Goal: Information Seeking & Learning: Learn about a topic

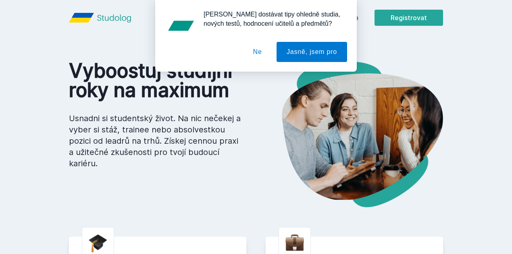
click at [262, 50] on button "Ne" at bounding box center [257, 52] width 29 height 20
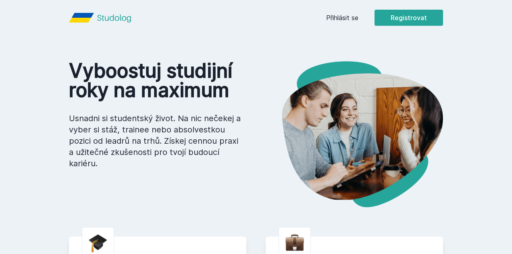
click at [359, 21] on link "Přihlásit se" at bounding box center [342, 18] width 32 height 10
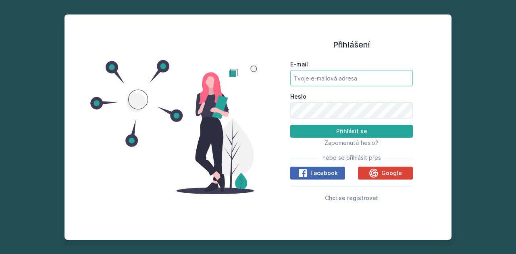
click at [339, 77] on input "E-mail" at bounding box center [351, 78] width 123 height 16
click at [348, 76] on input "E-mail" at bounding box center [351, 78] width 123 height 16
click at [349, 74] on input "E-mail" at bounding box center [351, 78] width 123 height 16
type input "v"
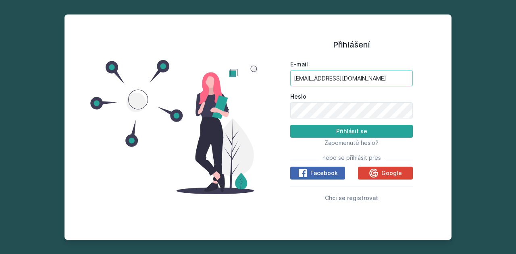
type input "kuhv00@vse.cz"
click at [290, 125] on button "Přihlásit se" at bounding box center [351, 131] width 123 height 13
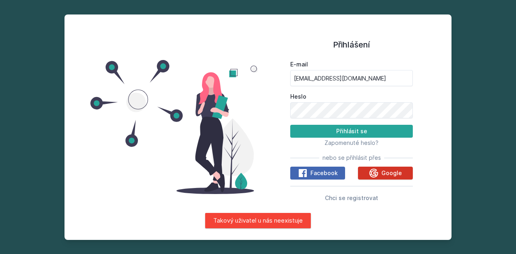
click at [385, 176] on span "Google" at bounding box center [391, 173] width 21 height 8
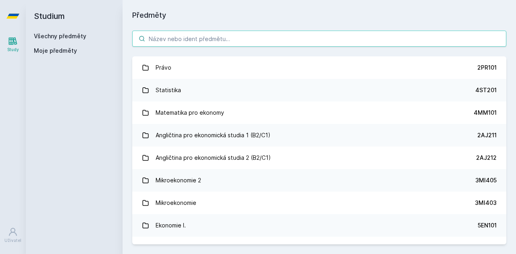
click at [202, 33] on input "search" at bounding box center [319, 39] width 374 height 16
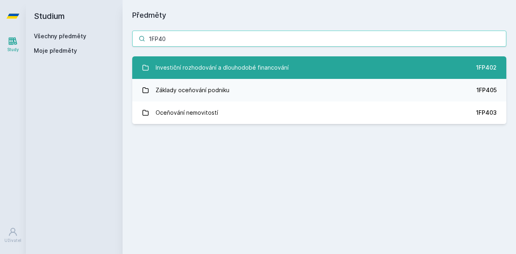
type input "1FP40"
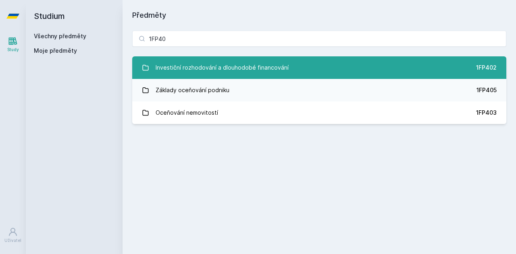
click at [211, 73] on div "Investiční rozhodování a dlouhodobé financování" at bounding box center [222, 68] width 133 height 16
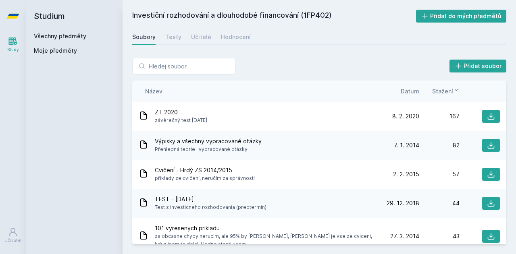
click at [126, 140] on div "Přidat soubor Řazení: Název Datum Stažení Název Datum Stažení ZT 2020 závěrečný…" at bounding box center [320, 151] width 394 height 206
